Goal: Information Seeking & Learning: Compare options

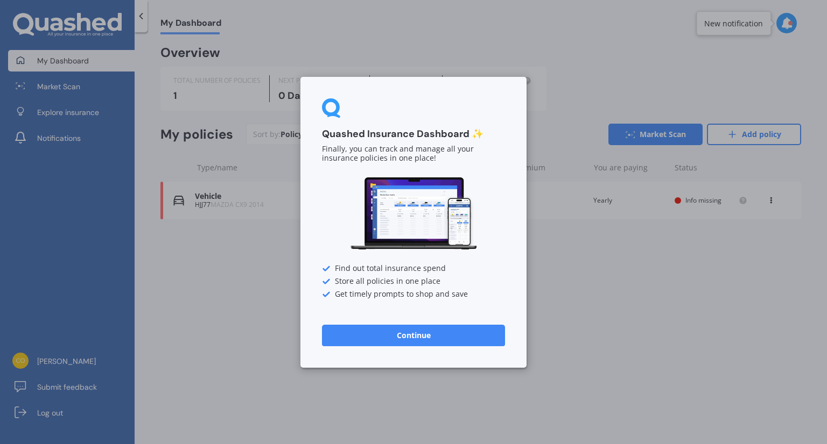
click at [435, 337] on button "Continue" at bounding box center [413, 335] width 183 height 22
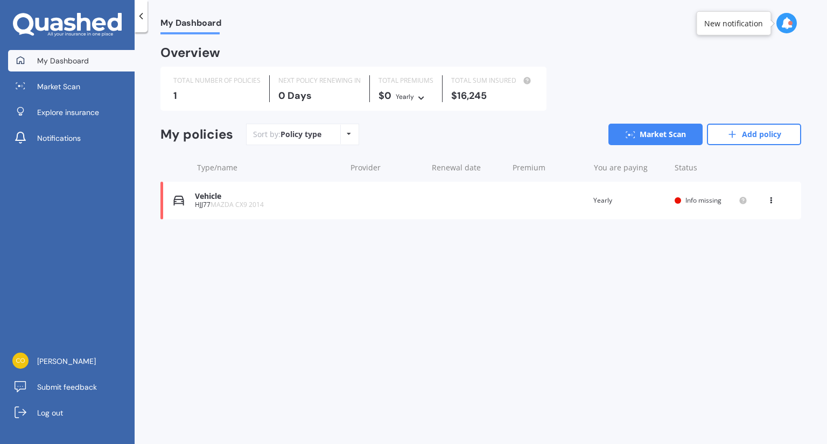
click at [302, 203] on div "HJJ77 MAZDA CX9 2014" at bounding box center [267, 205] width 145 height 8
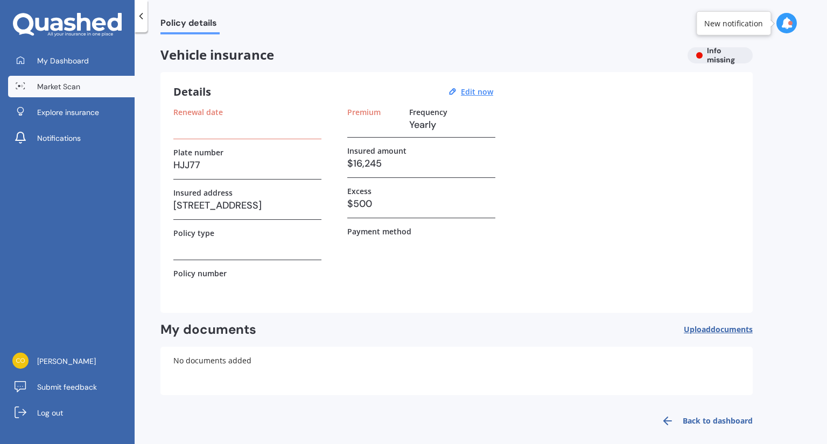
click at [50, 80] on link "Market Scan" at bounding box center [71, 87] width 126 height 22
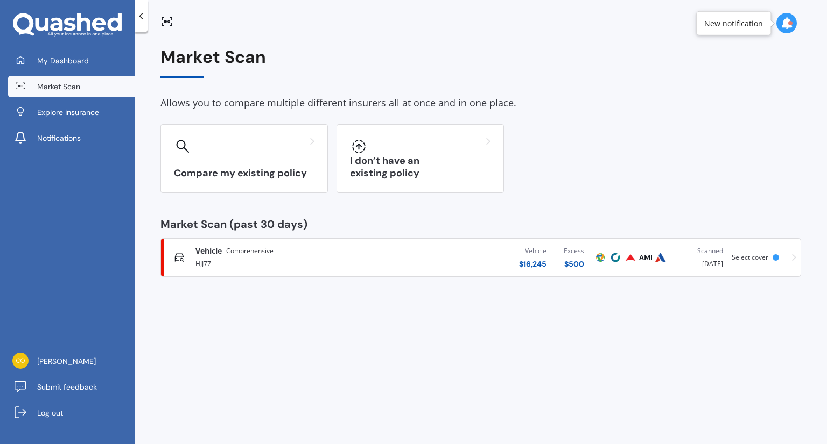
click at [536, 262] on div "$ 16,245" at bounding box center [532, 264] width 27 height 11
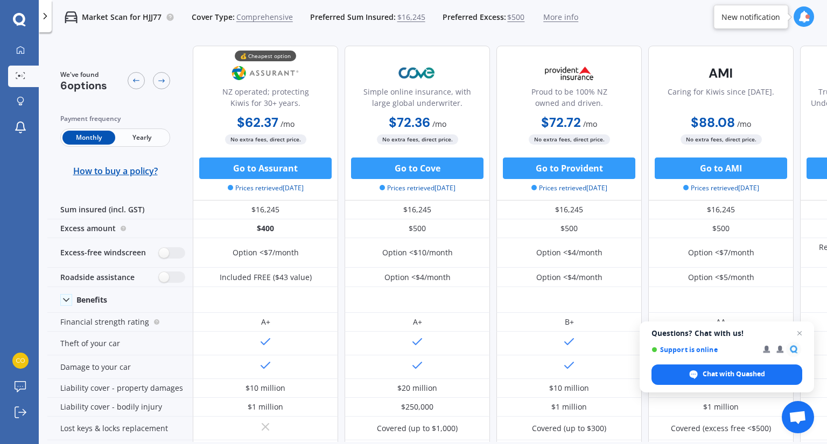
click at [803, 20] on icon at bounding box center [803, 17] width 12 height 12
click at [734, 9] on div "Market Scan for HJJ77 Cover Type: Comprehensive Preferred Sum Insured: $16,245 …" at bounding box center [433, 17] width 788 height 34
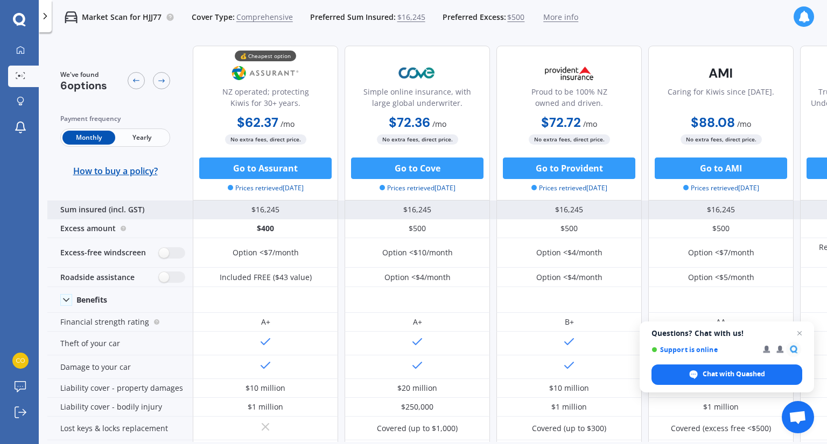
click at [112, 209] on div "Sum insured (incl. GST)" at bounding box center [119, 210] width 145 height 19
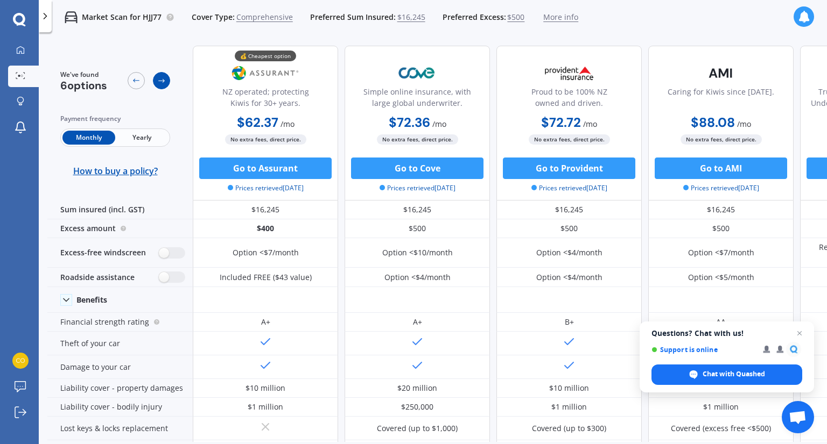
click at [159, 82] on icon at bounding box center [161, 80] width 9 height 9
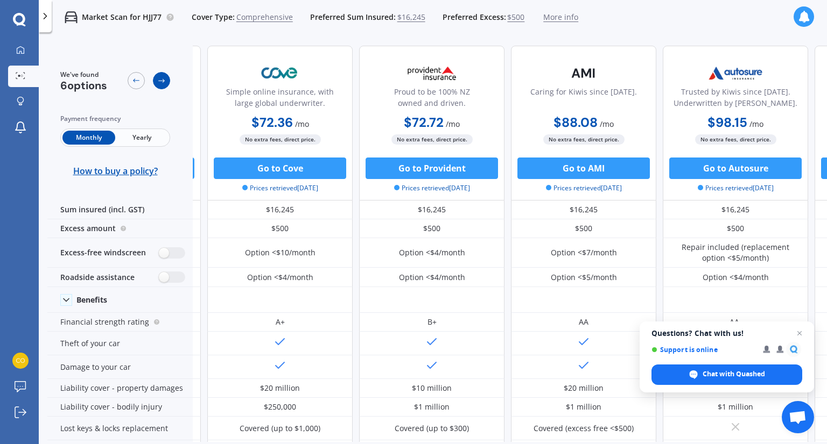
scroll to position [0, 145]
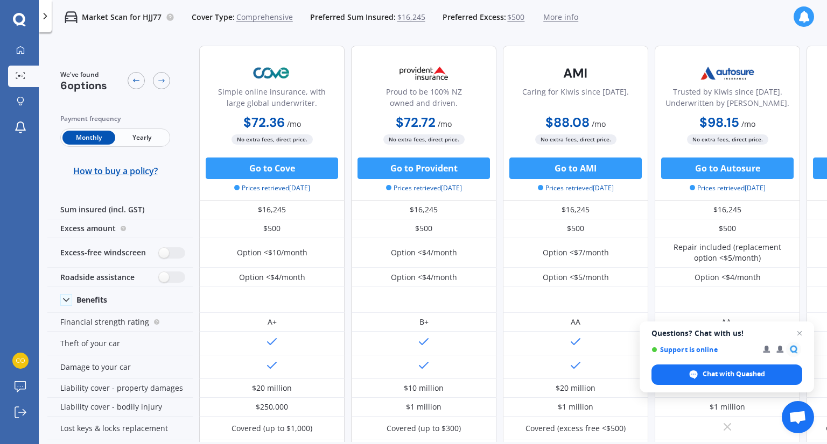
click at [142, 139] on span "Yearly" at bounding box center [141, 138] width 53 height 14
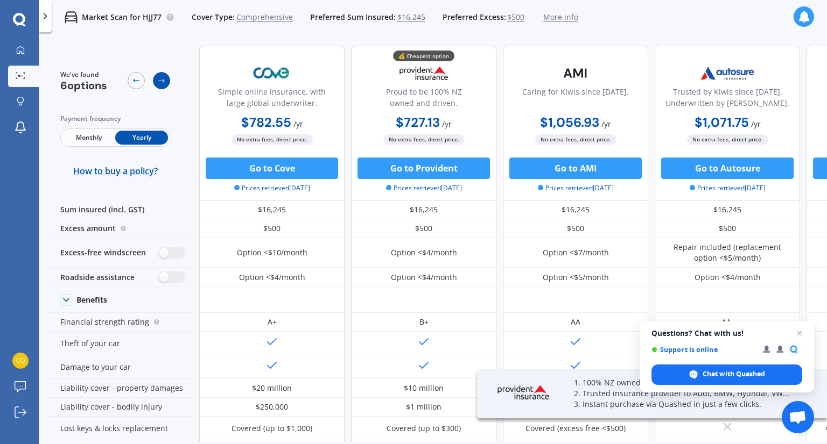
click at [163, 76] on icon at bounding box center [161, 80] width 9 height 9
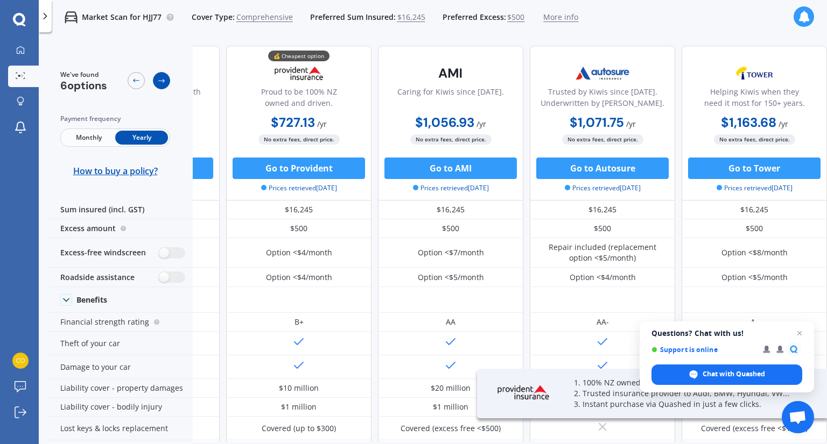
scroll to position [0, 276]
click at [163, 76] on icon at bounding box center [161, 80] width 9 height 9
click at [133, 79] on icon at bounding box center [136, 80] width 9 height 9
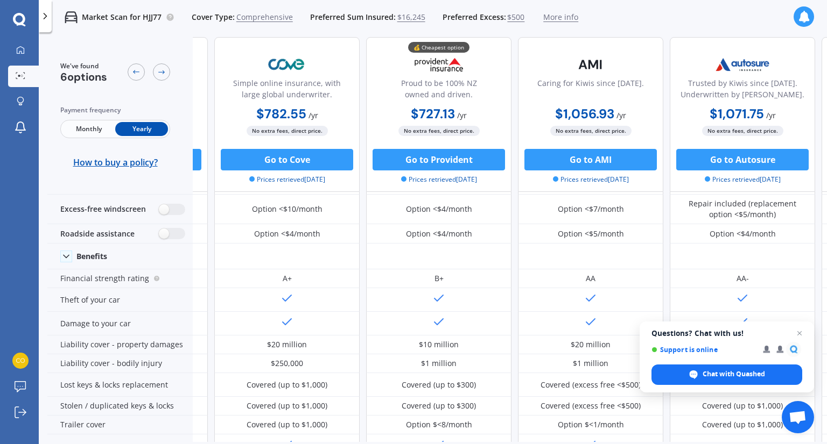
scroll to position [0, 130]
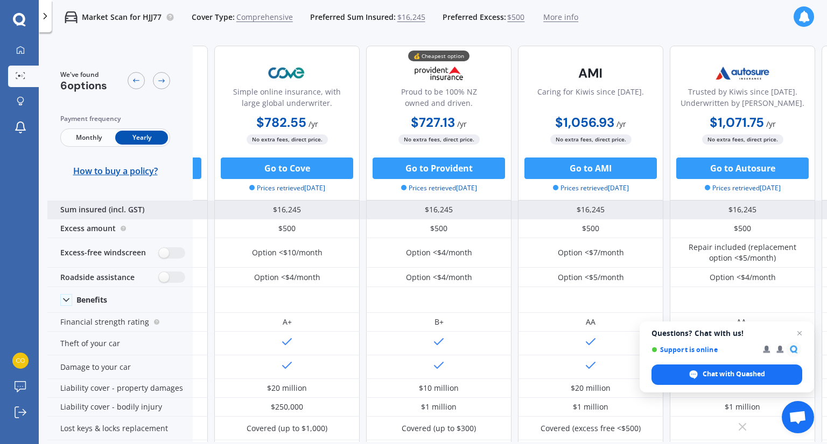
click at [83, 214] on div "Sum insured (incl. GST)" at bounding box center [119, 210] width 145 height 19
